Goal: Transaction & Acquisition: Obtain resource

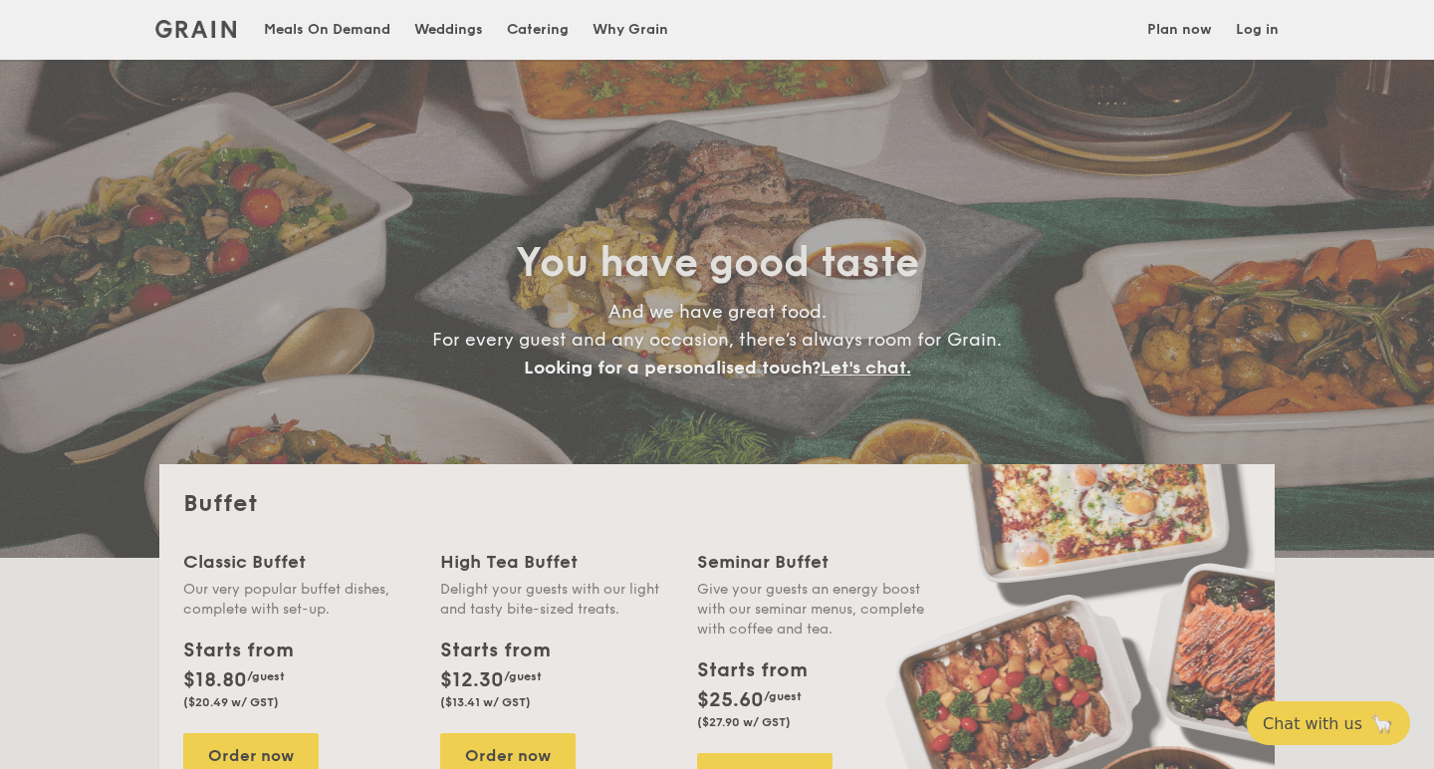
select select
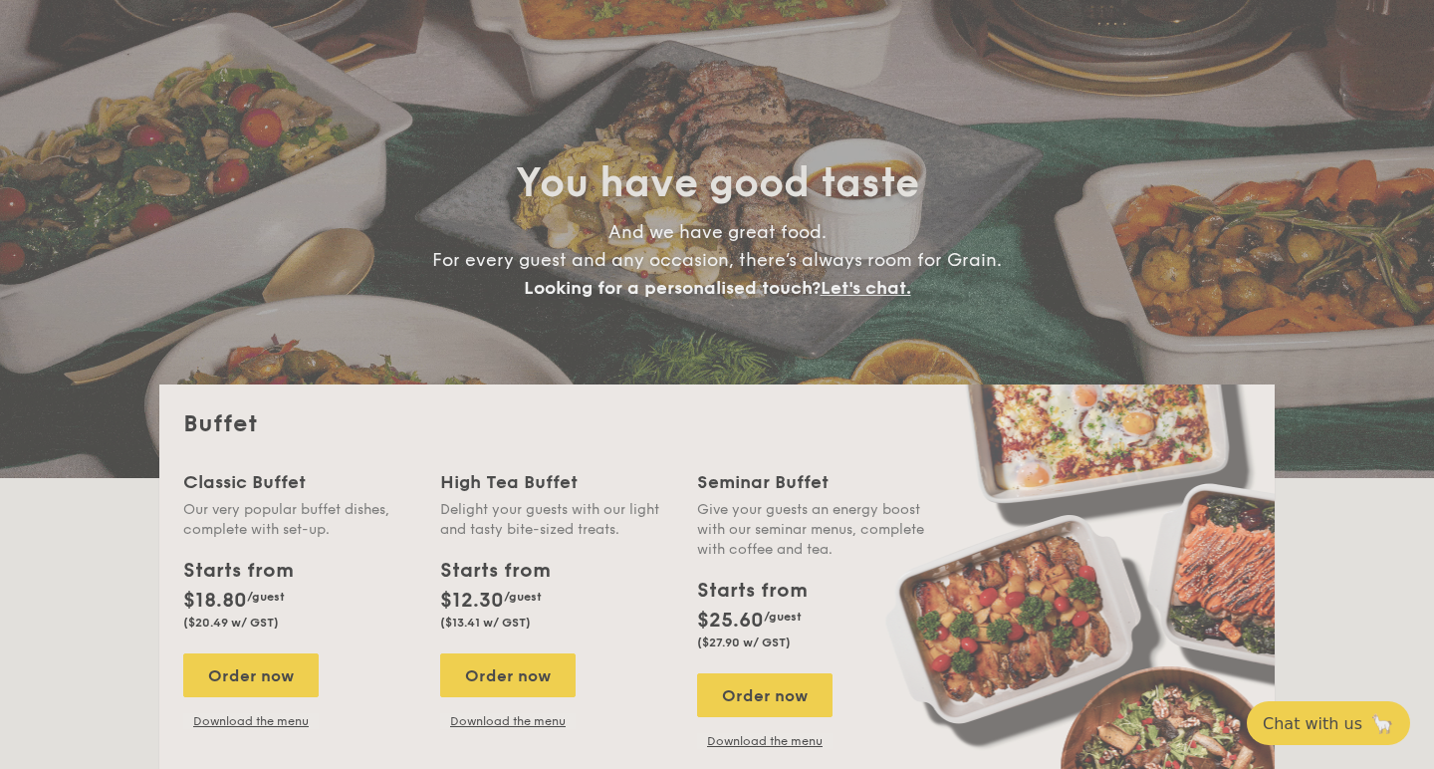
scroll to position [80, 0]
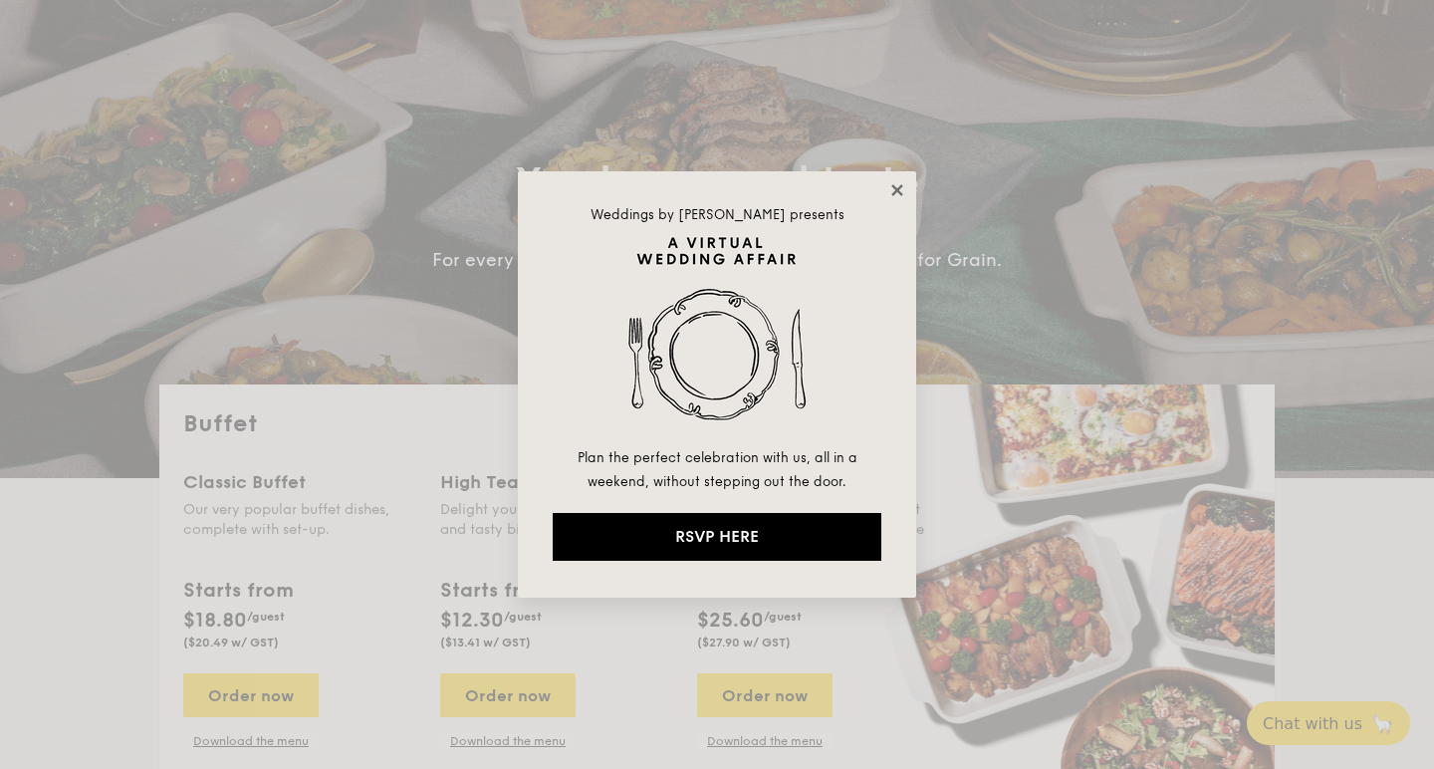
click at [904, 188] on icon at bounding box center [897, 190] width 18 height 18
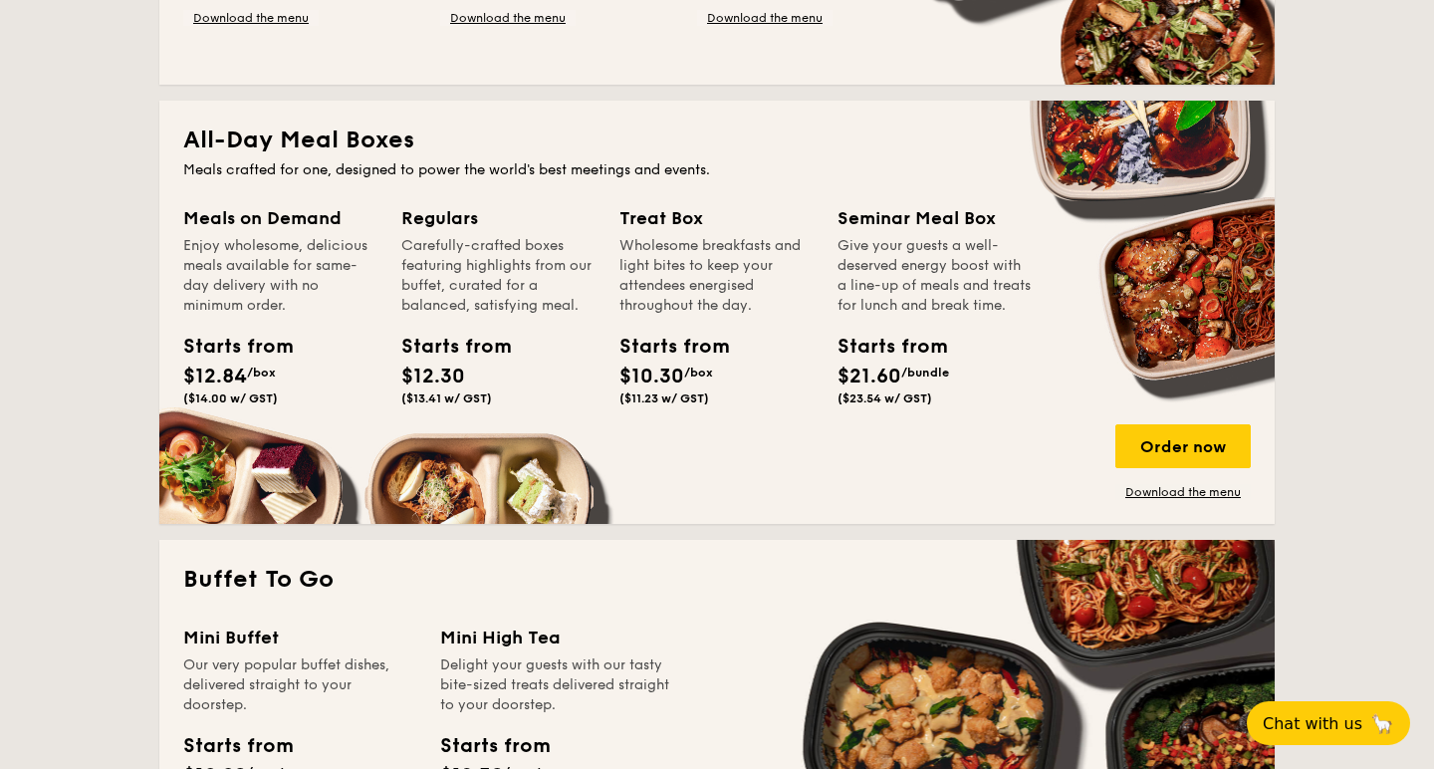
scroll to position [818, 0]
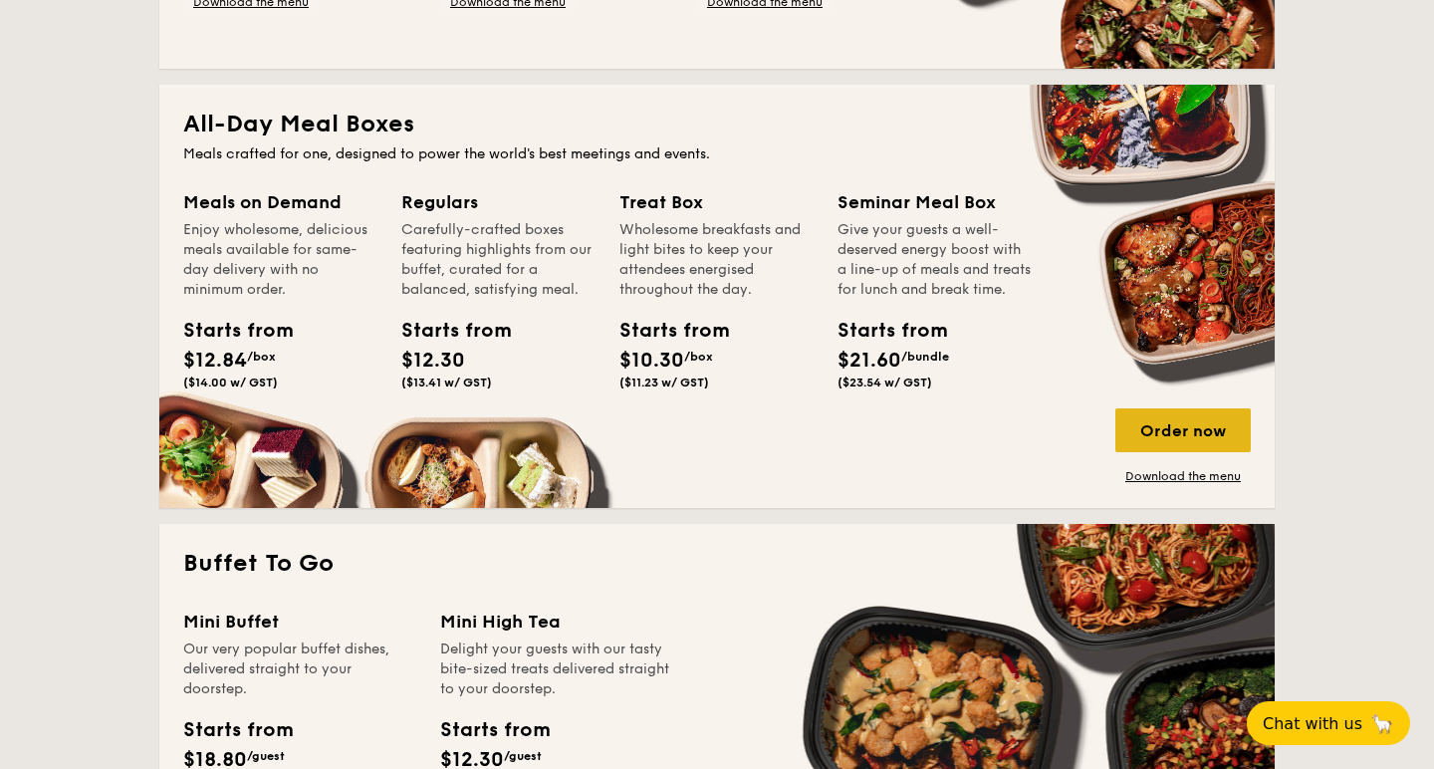
click at [1177, 438] on div "Order now" at bounding box center [1182, 430] width 135 height 44
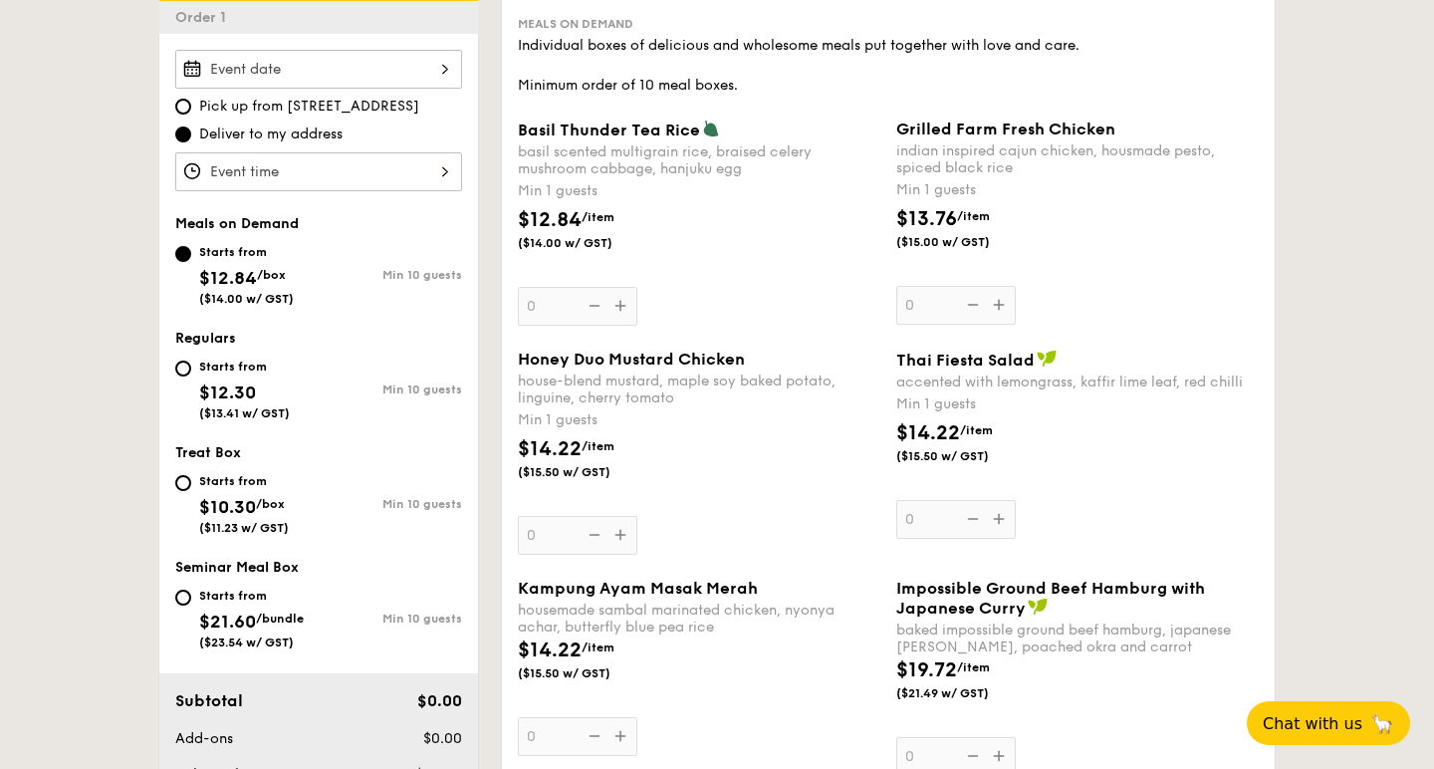
scroll to position [566, 0]
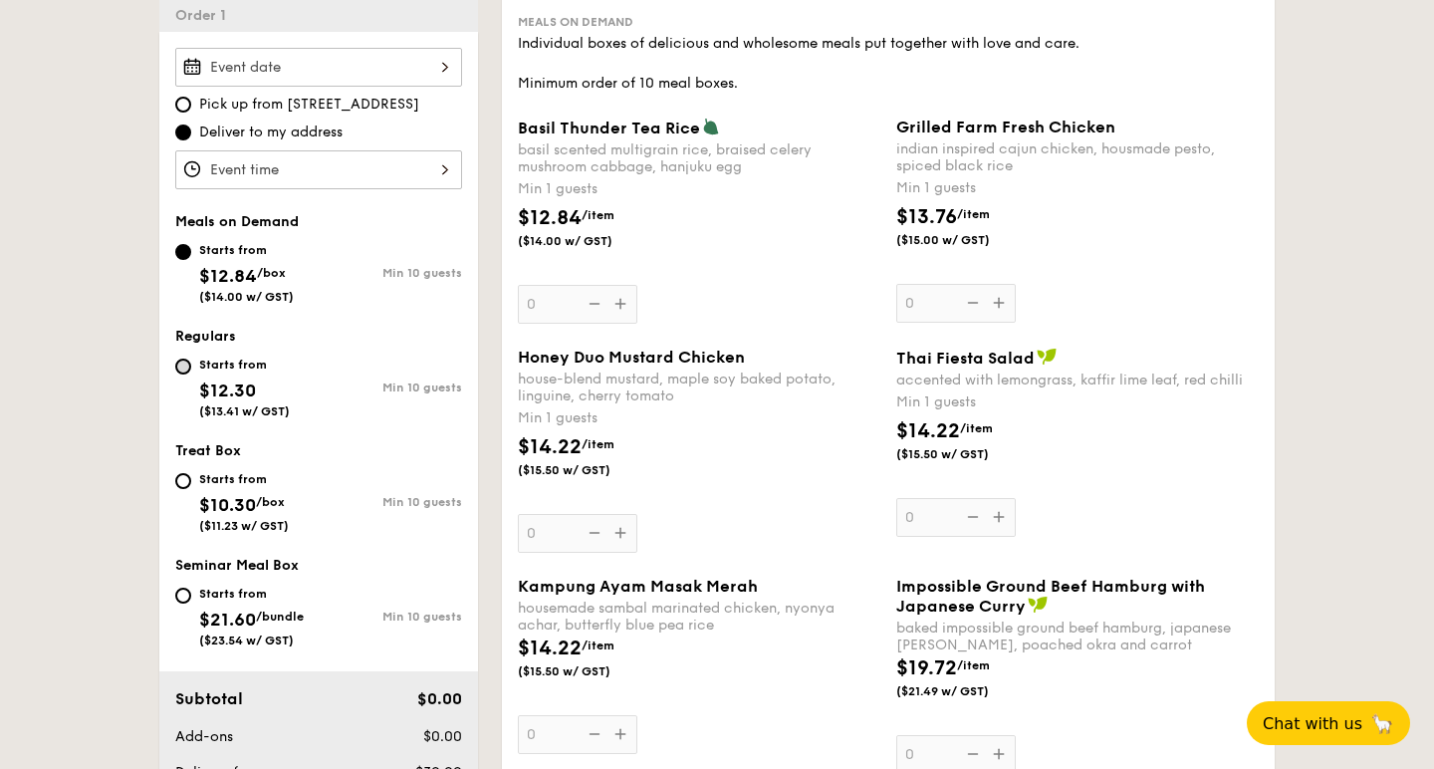
click at [185, 365] on input "Starts from $12.30 ($13.41 w/ GST) Min 10 guests" at bounding box center [183, 366] width 16 height 16
radio input "true"
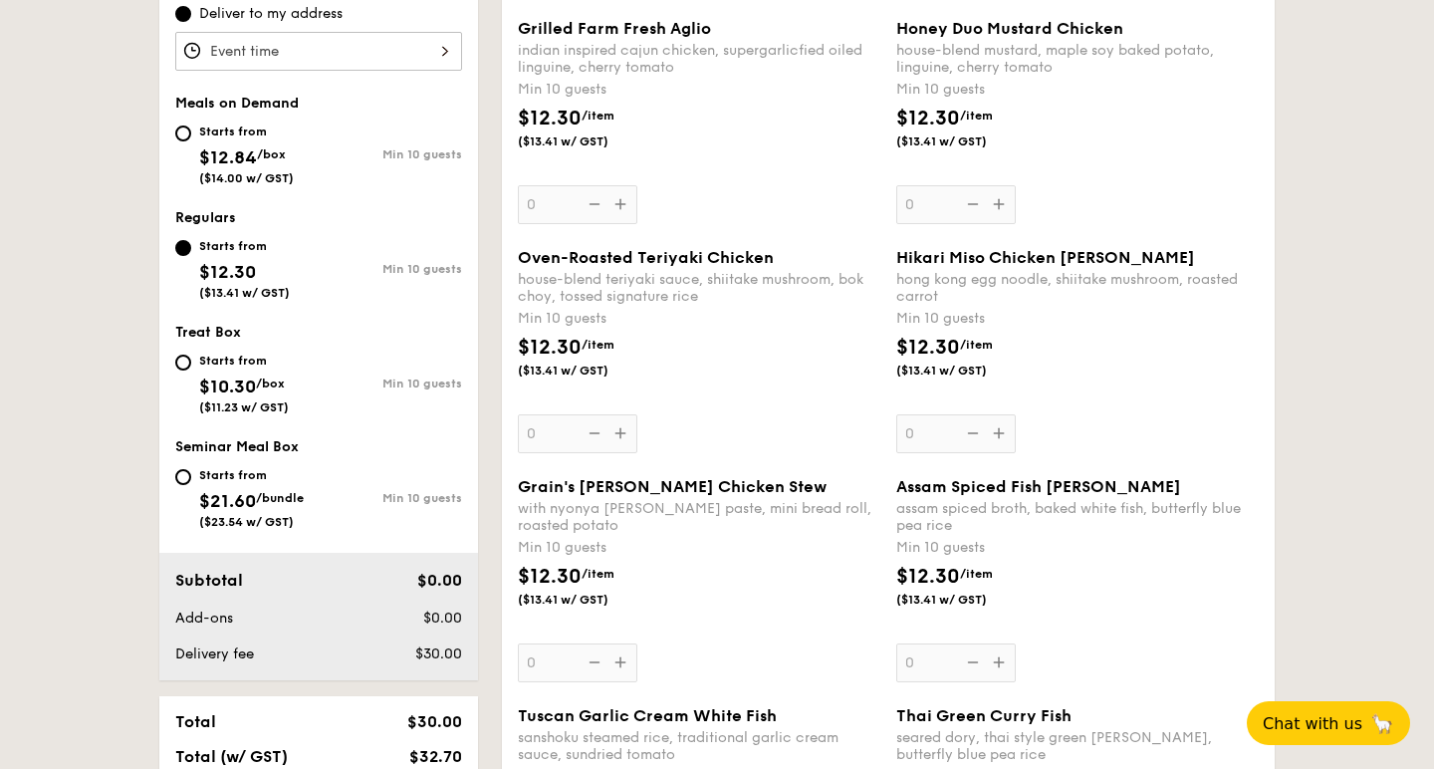
scroll to position [644, 0]
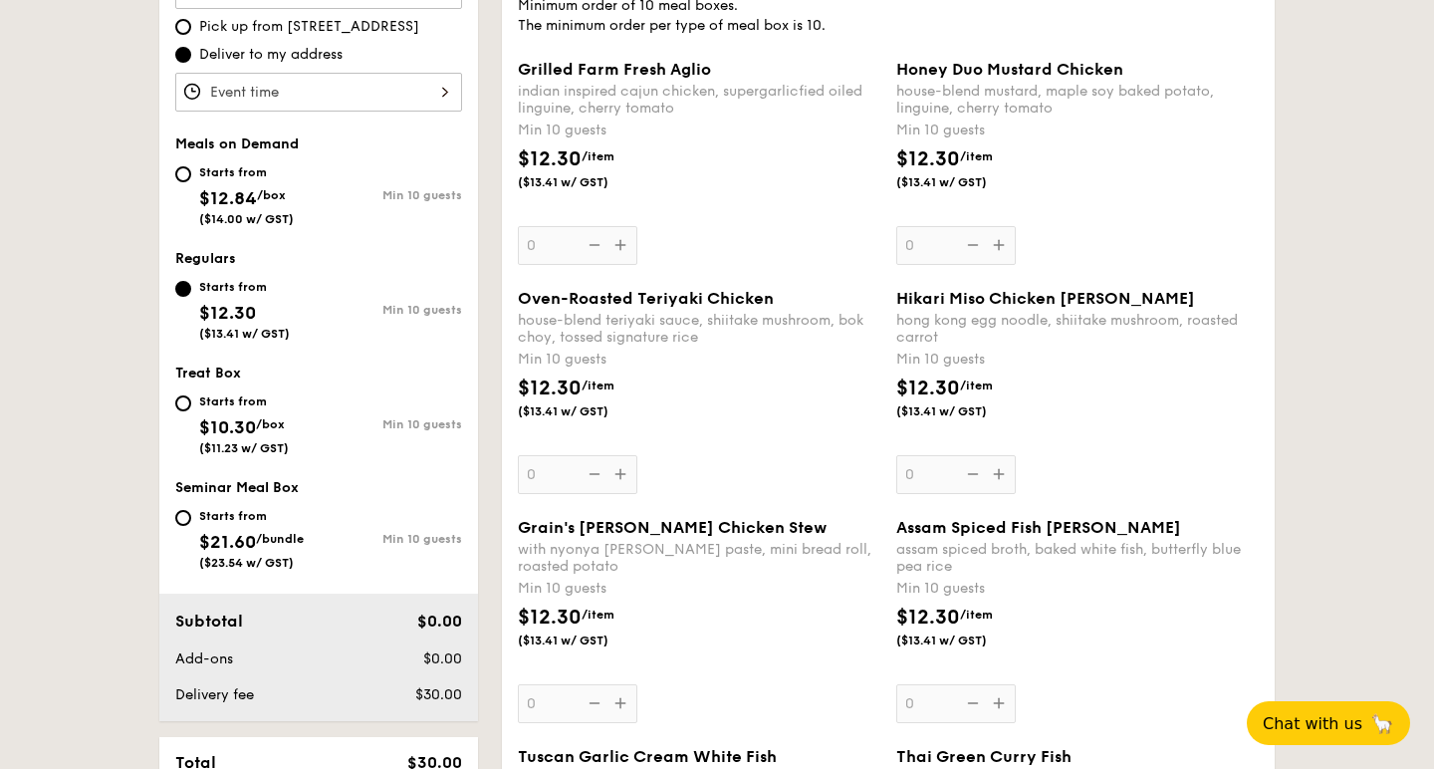
click at [220, 399] on div "Starts from" at bounding box center [244, 401] width 90 height 16
click at [191, 399] on input "Starts from $10.30 /box ($11.23 w/ GST) Min 10 guests" at bounding box center [183, 403] width 16 height 16
radio input "true"
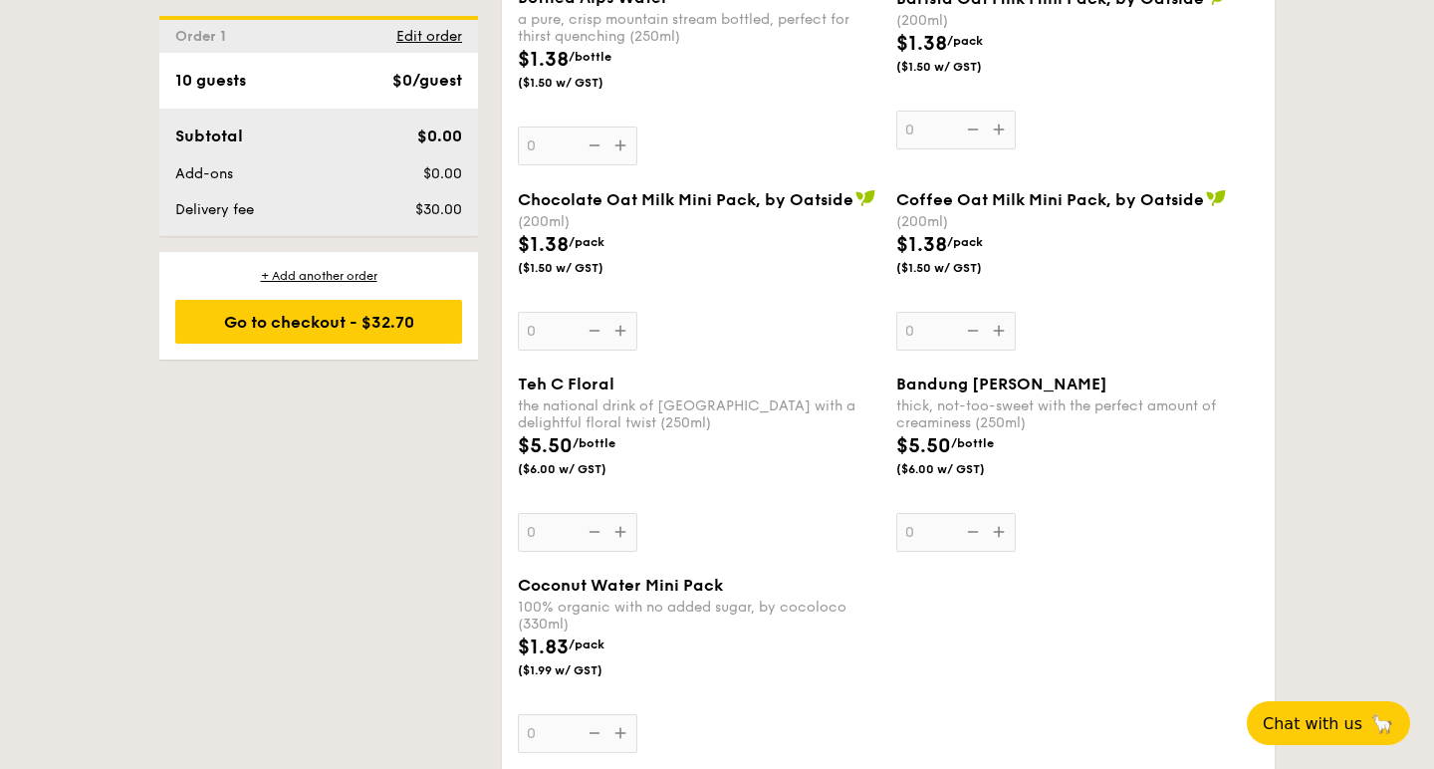
scroll to position [4300, 0]
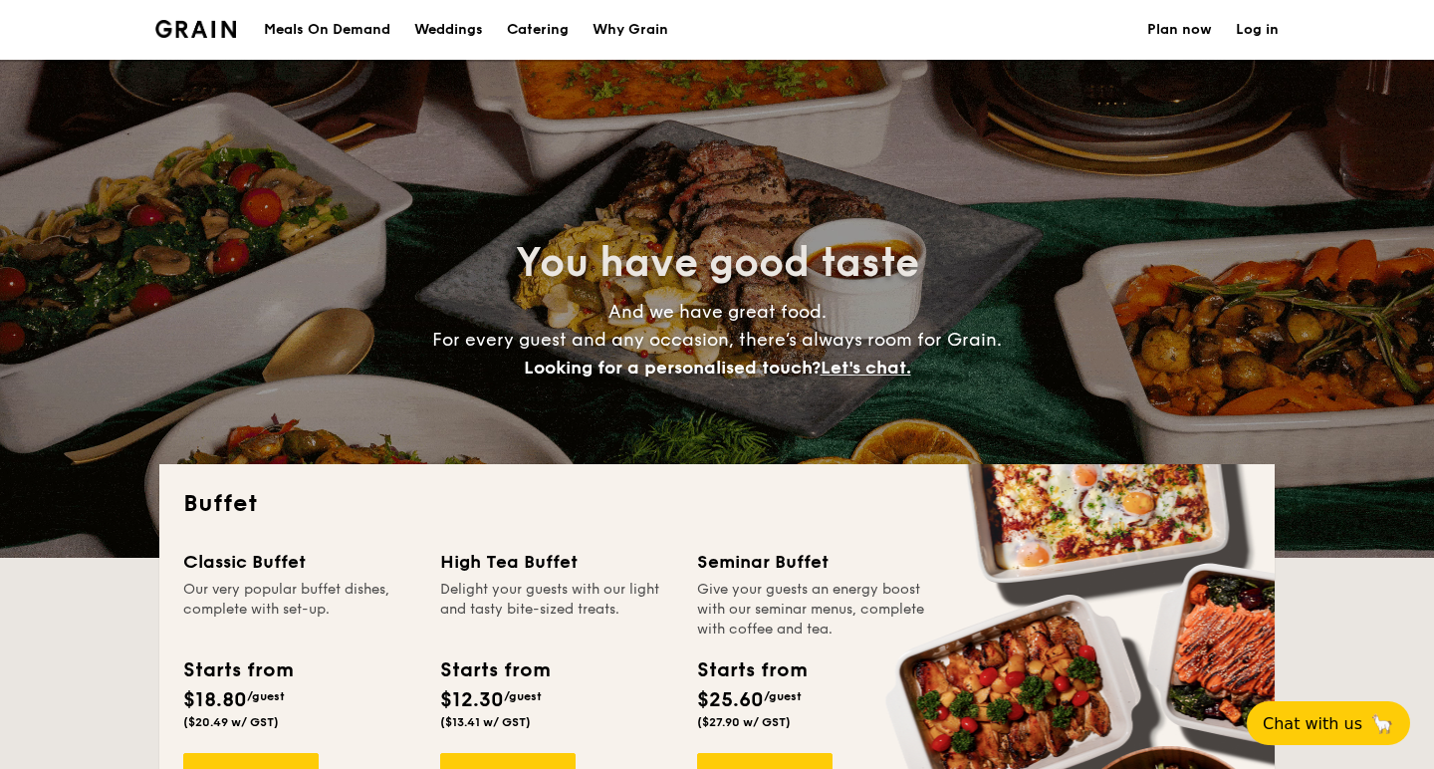
select select
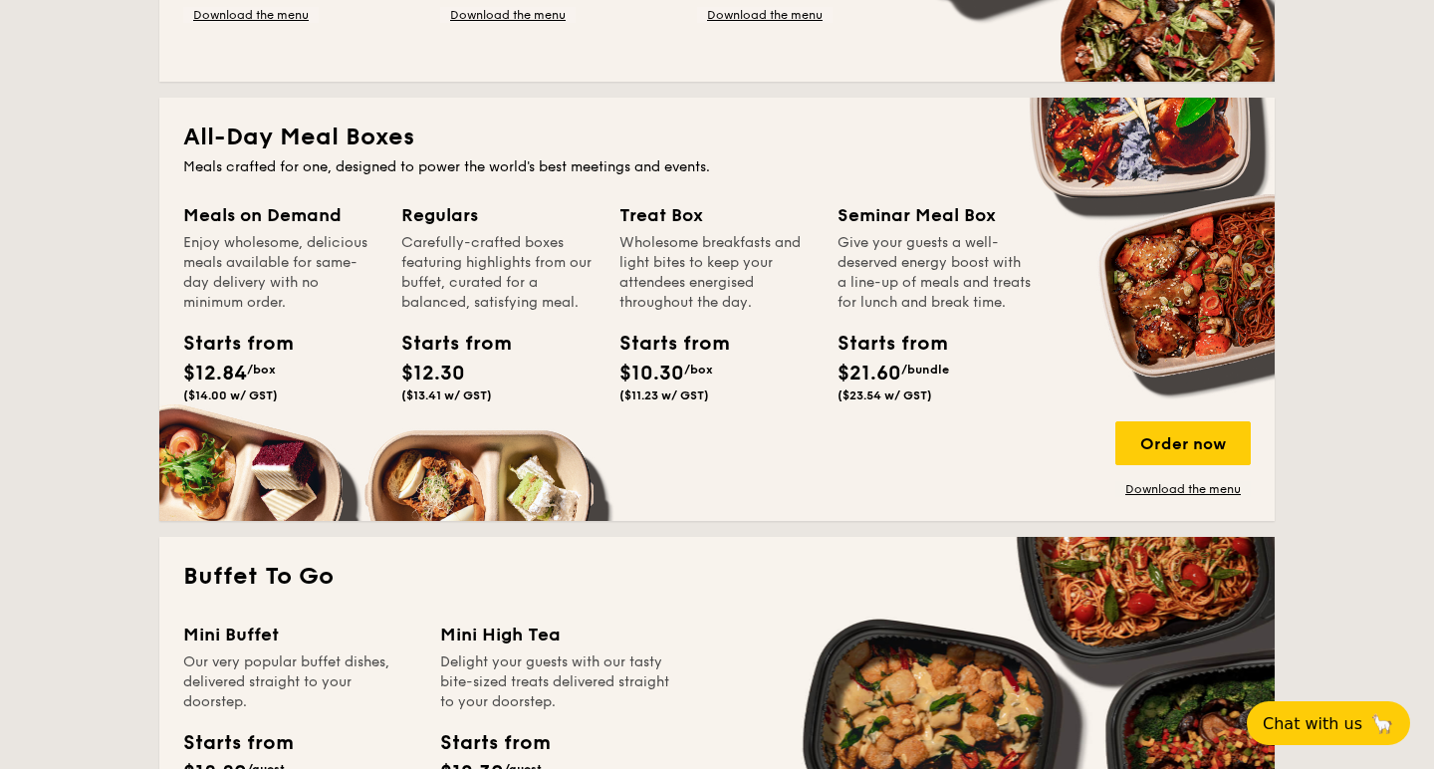
scroll to position [805, 0]
click at [1187, 496] on link "Download the menu" at bounding box center [1182, 489] width 135 height 16
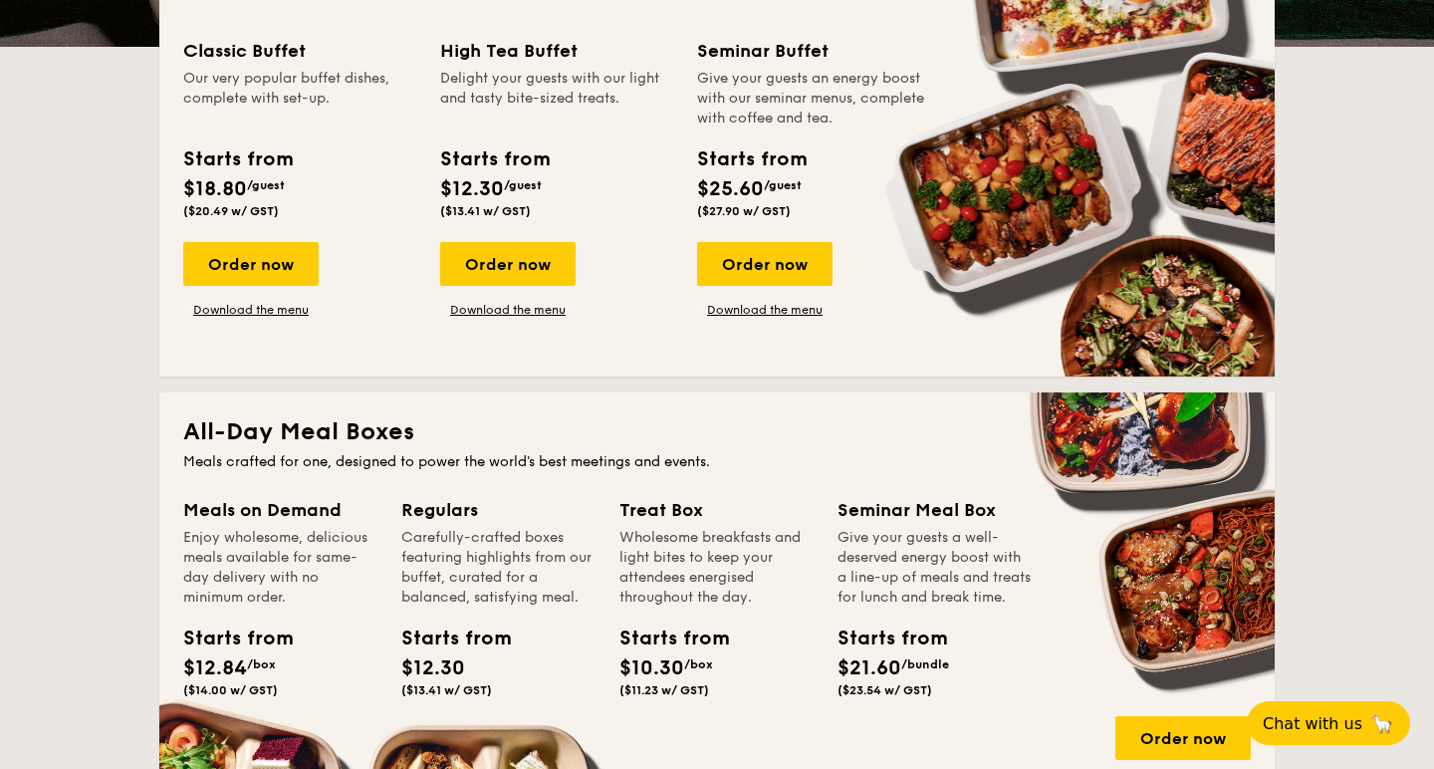
scroll to position [562, 0]
